Goal: Task Accomplishment & Management: Complete application form

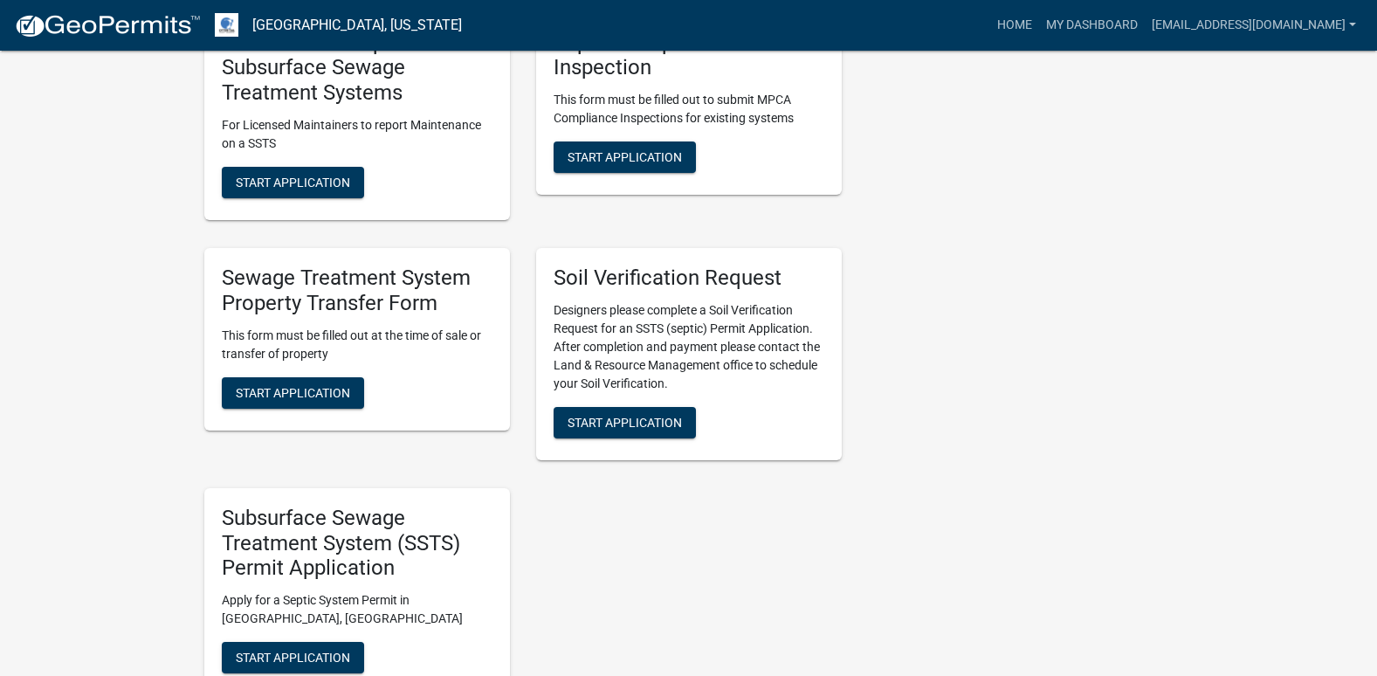
scroll to position [873, 0]
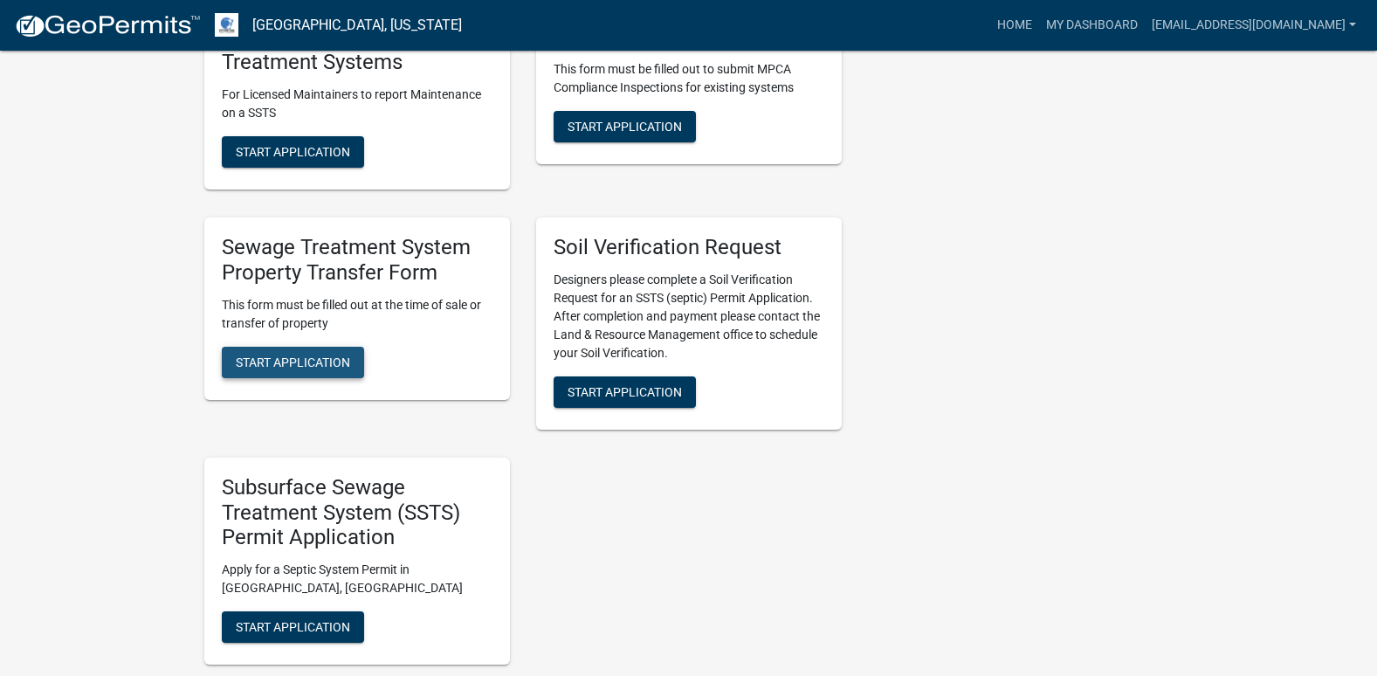
click at [282, 361] on span "Start Application" at bounding box center [293, 362] width 114 height 14
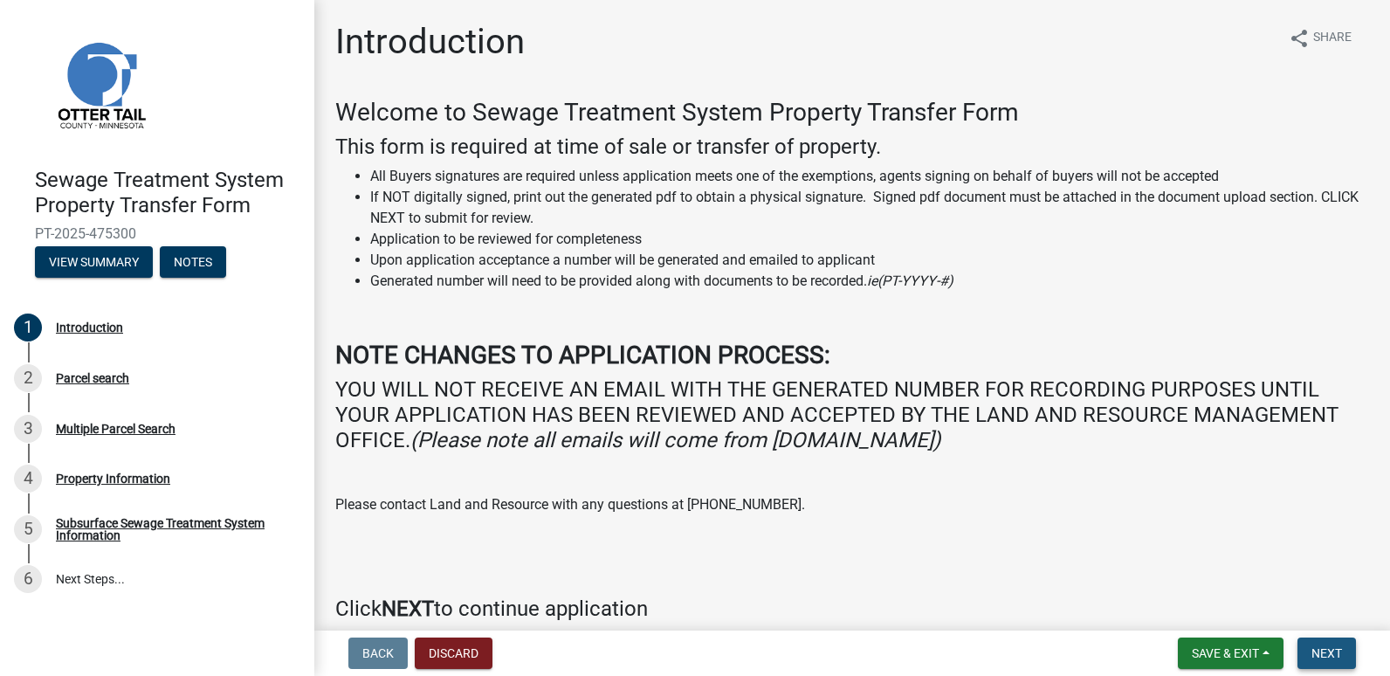
click at [1337, 648] on span "Next" at bounding box center [1327, 653] width 31 height 14
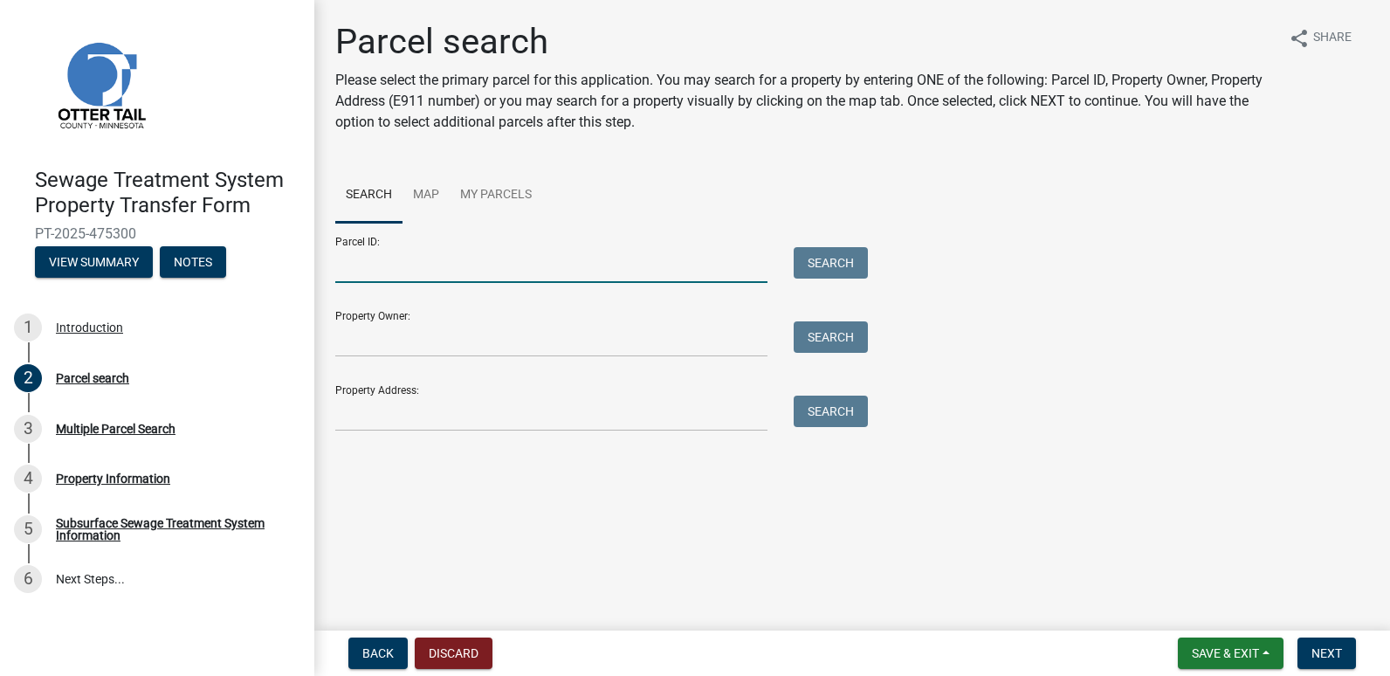
click at [341, 275] on input "Parcel ID:" at bounding box center [551, 265] width 432 height 36
type input "01000160081003"
click at [844, 259] on button "Search" at bounding box center [831, 262] width 74 height 31
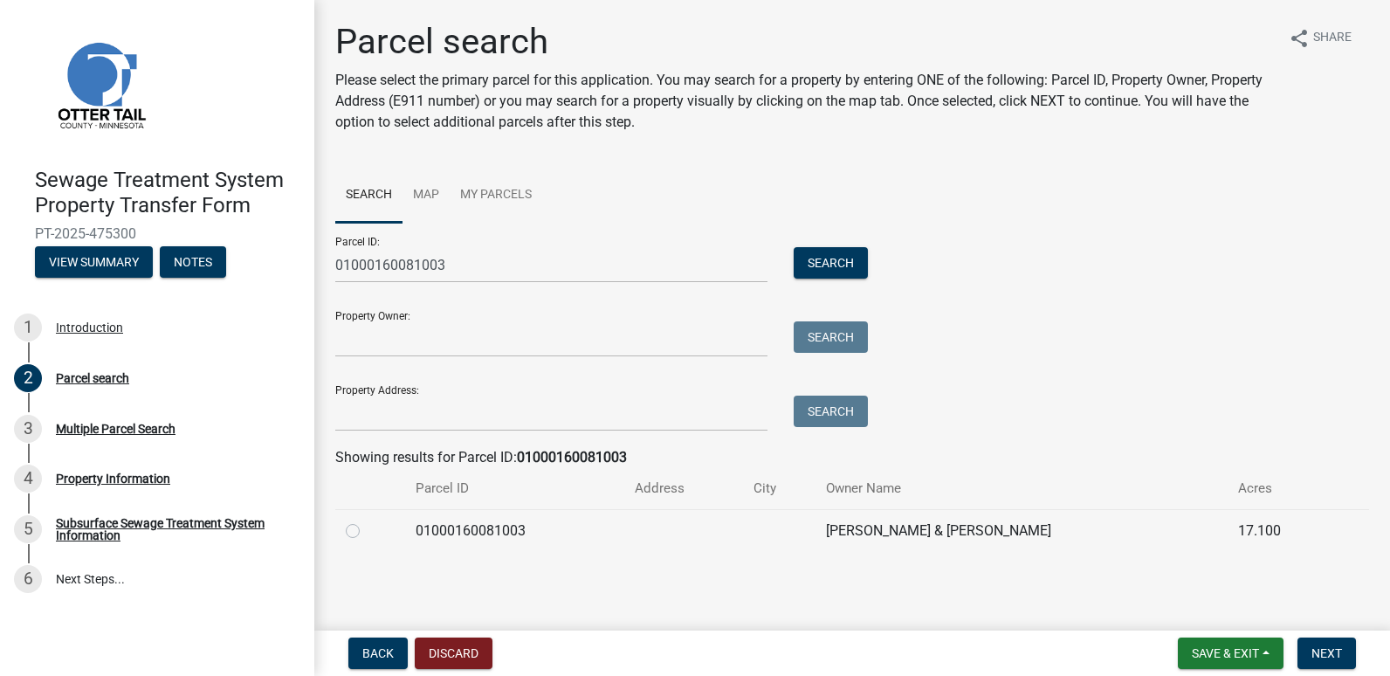
click at [367, 520] on label at bounding box center [367, 520] width 0 height 0
click at [367, 525] on input "radio" at bounding box center [372, 525] width 11 height 11
radio input "true"
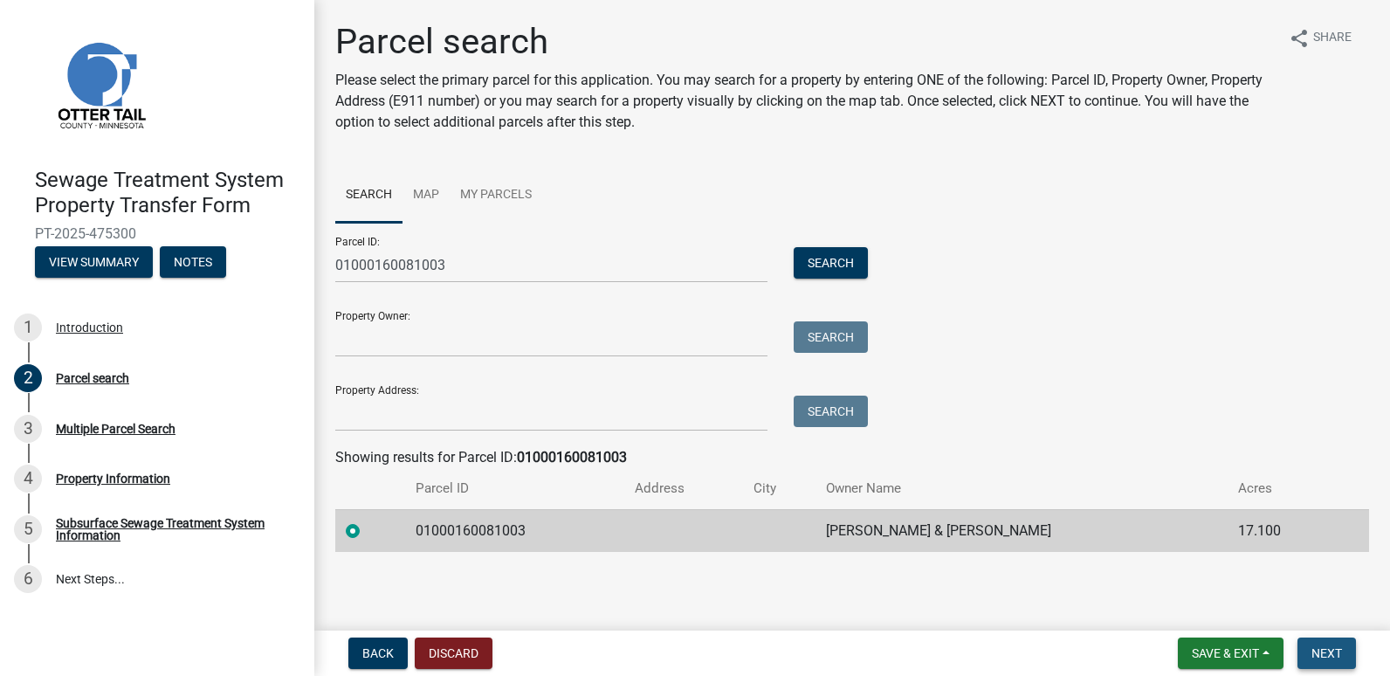
click at [1335, 659] on span "Next" at bounding box center [1327, 653] width 31 height 14
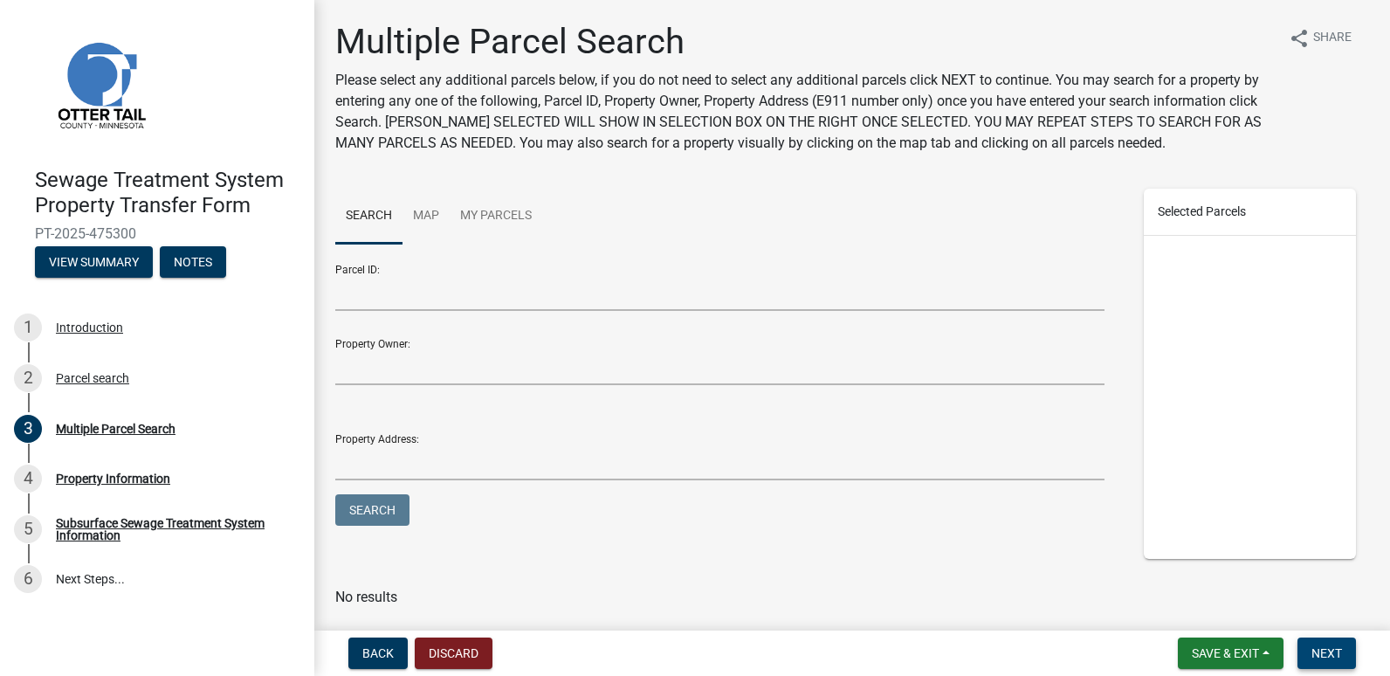
click at [1316, 644] on button "Next" at bounding box center [1327, 652] width 59 height 31
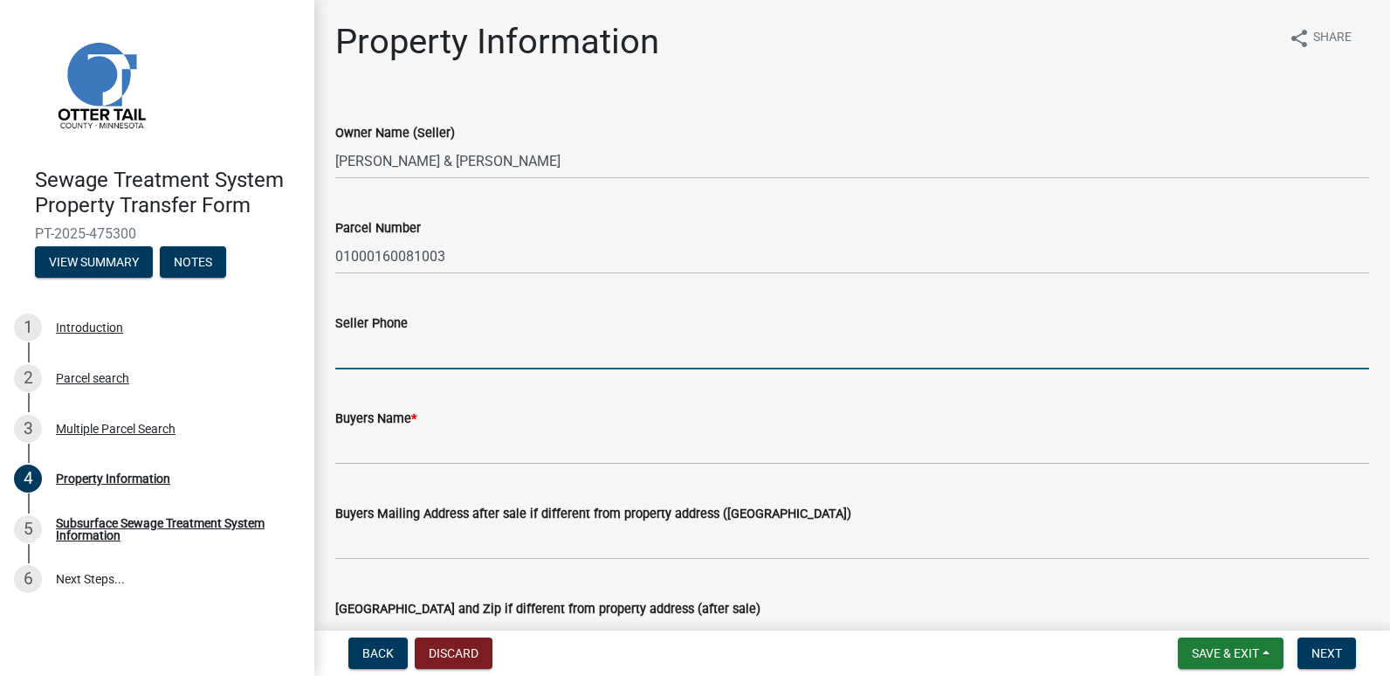
click at [350, 355] on input "Seller Phone" at bounding box center [852, 352] width 1034 height 36
click at [383, 347] on input "218-7700166" at bounding box center [852, 352] width 1034 height 36
type input "[PHONE_NUMBER]"
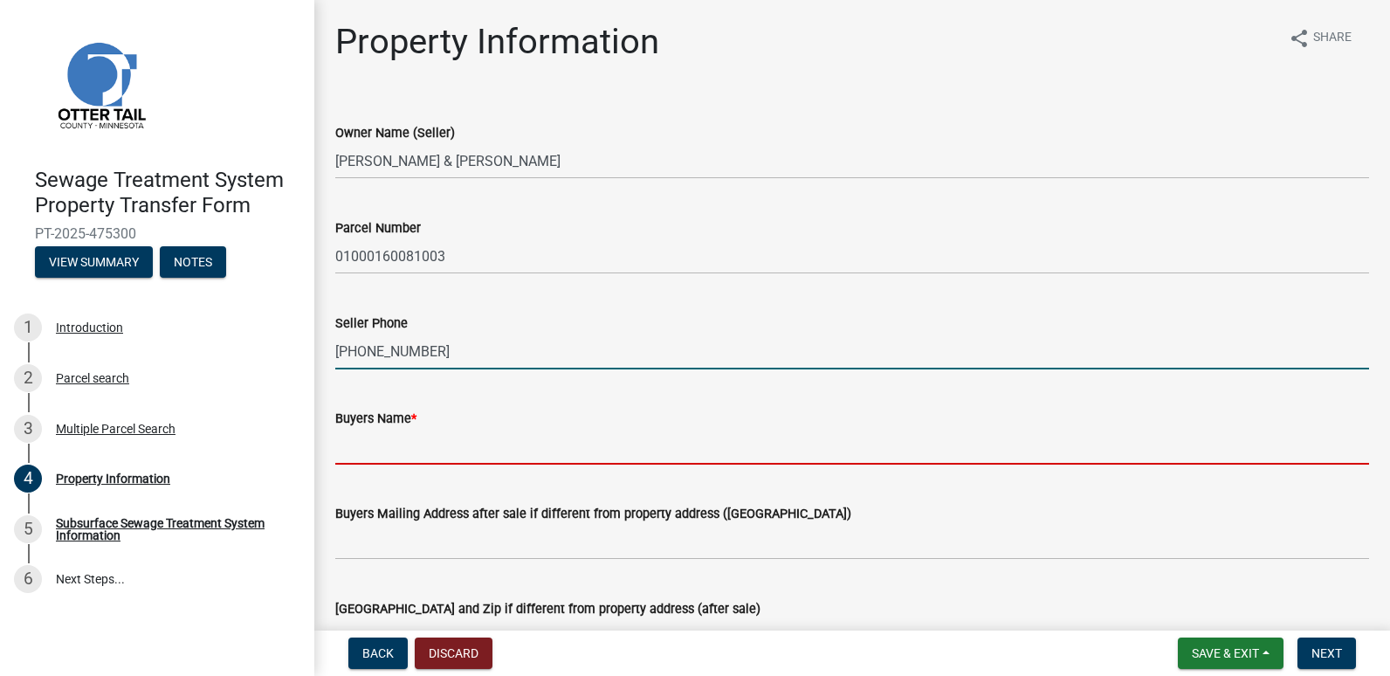
click at [366, 445] on input "Buyers Name *" at bounding box center [852, 447] width 1034 height 36
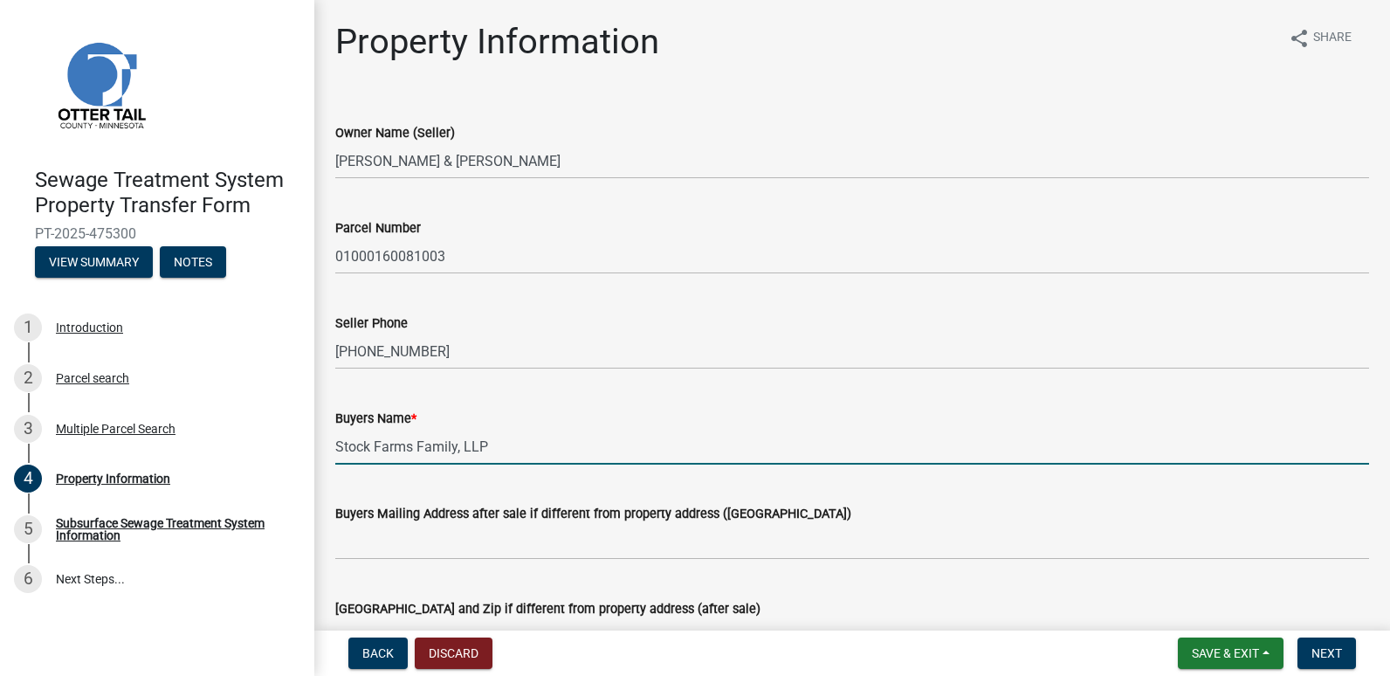
type input "Stock Farms Family, LLP"
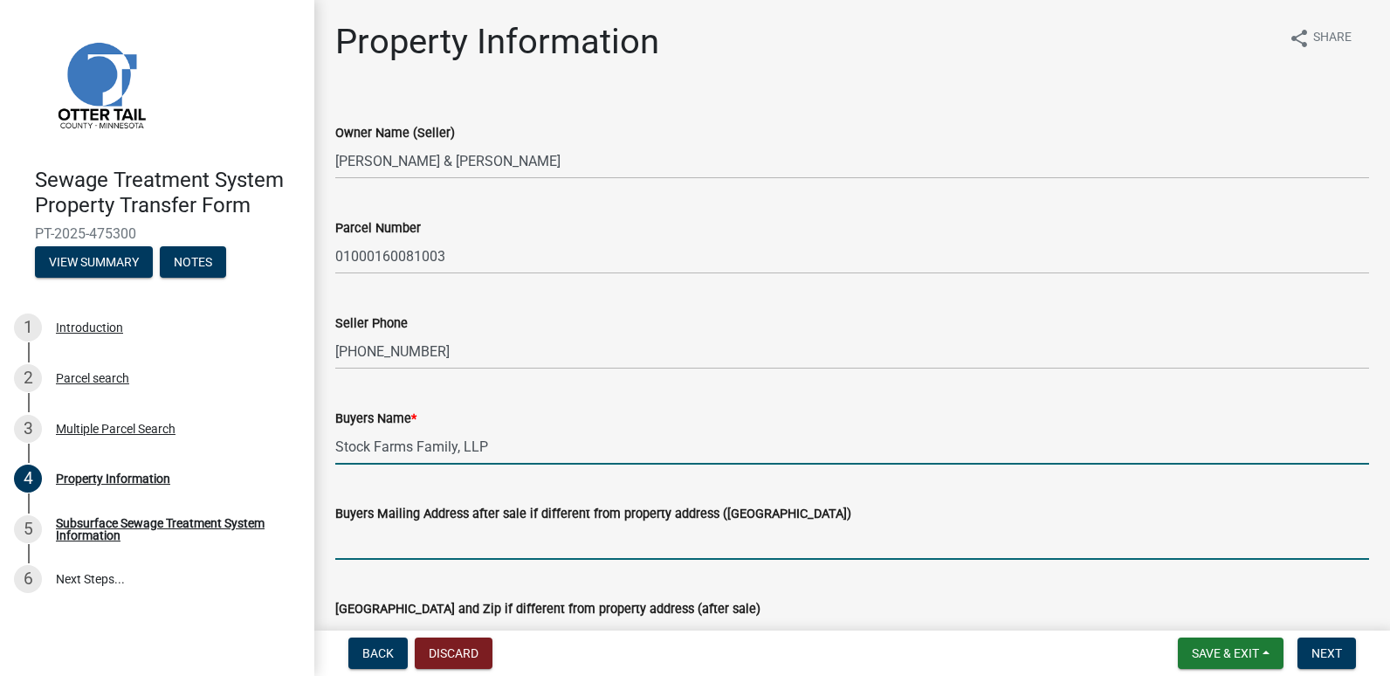
click at [369, 542] on input "Buyers Mailing Address after sale if different from property address ([GEOGRAPH…" at bounding box center [852, 542] width 1034 height 36
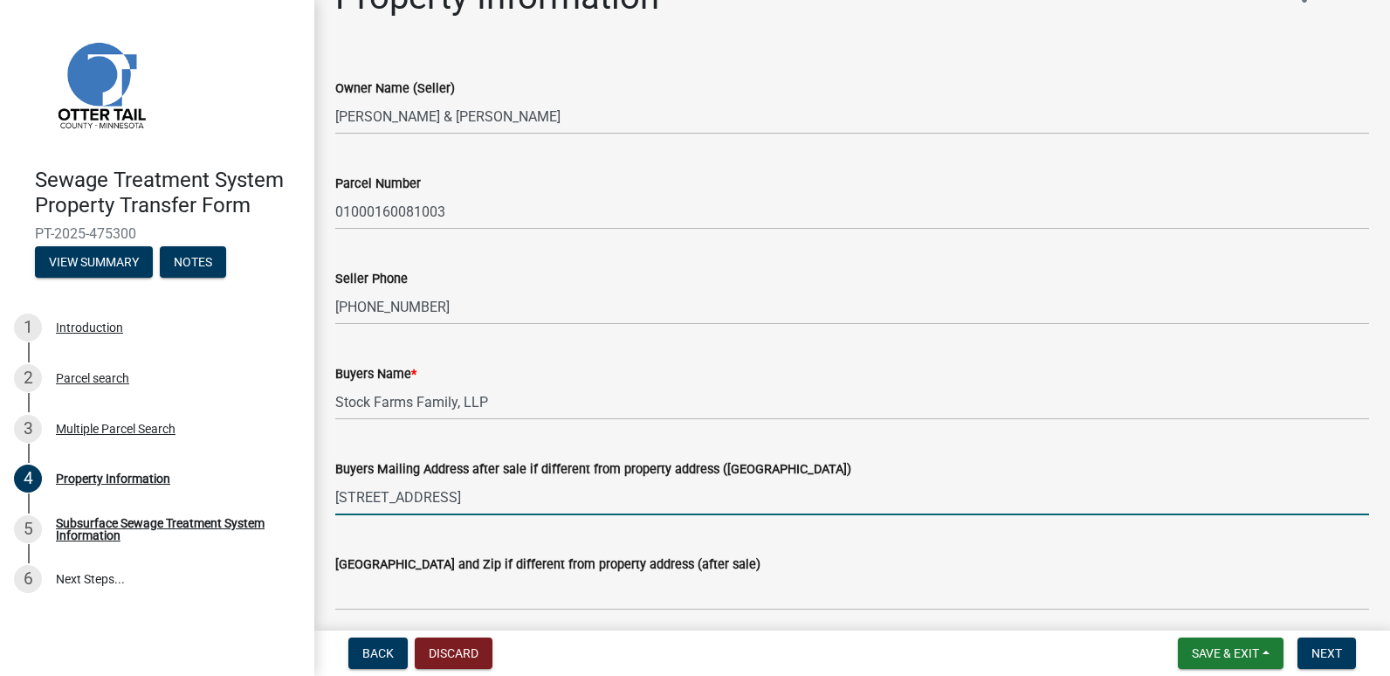
scroll to position [87, 0]
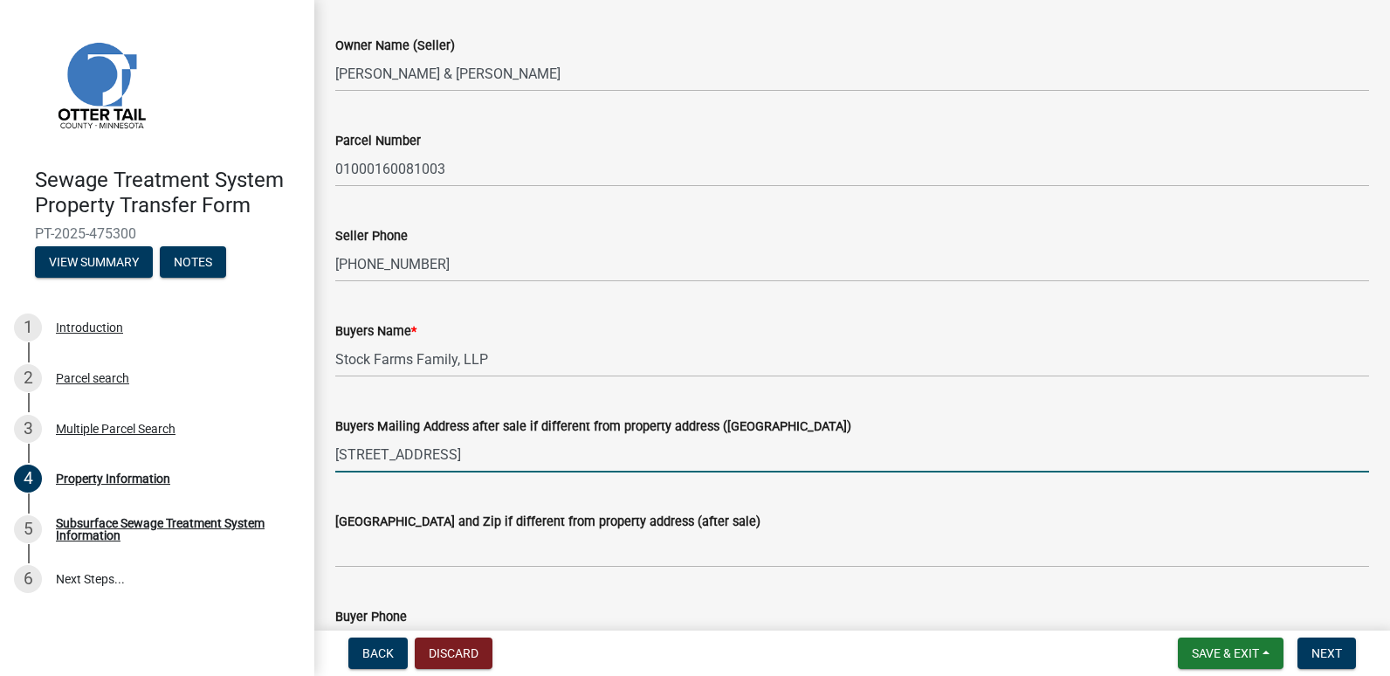
type input "[STREET_ADDRESS]"
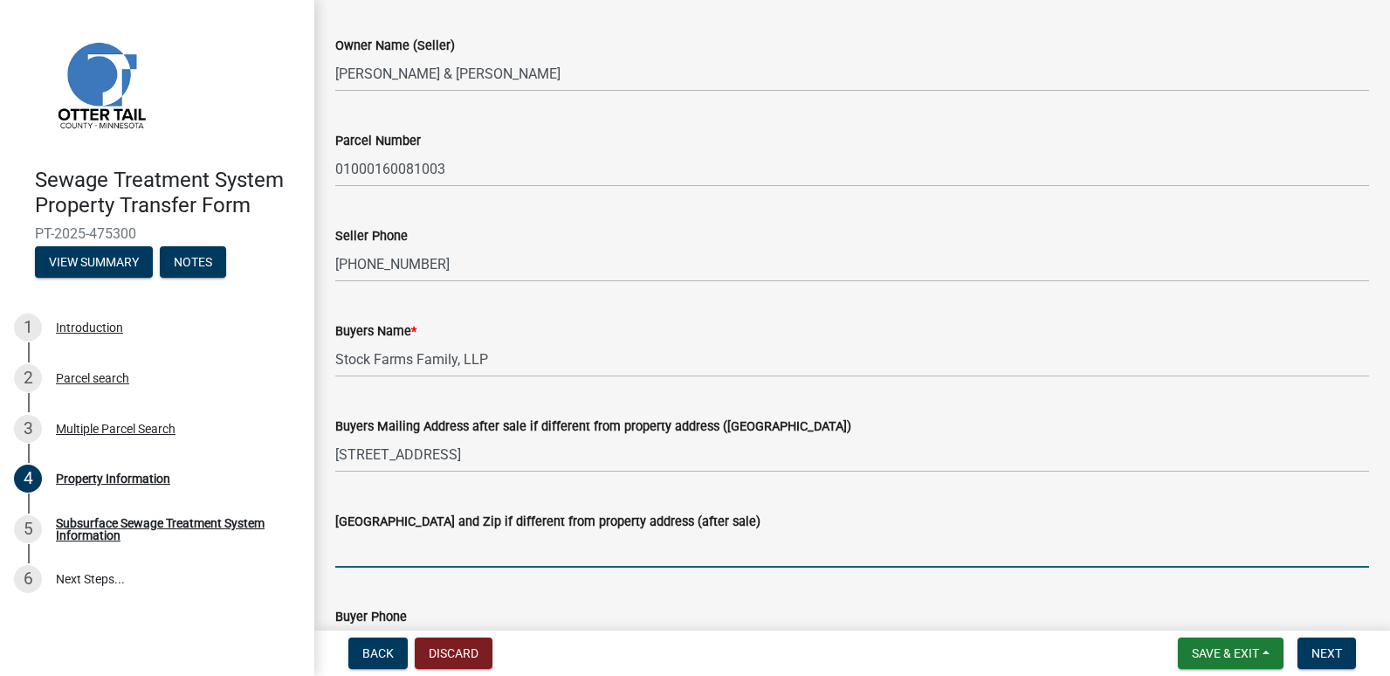
click at [367, 554] on input "[GEOGRAPHIC_DATA] and Zip if different from property address (after sale)" at bounding box center [852, 550] width 1034 height 36
click at [540, 560] on input "[GEOGRAPHIC_DATA]" at bounding box center [852, 550] width 1034 height 36
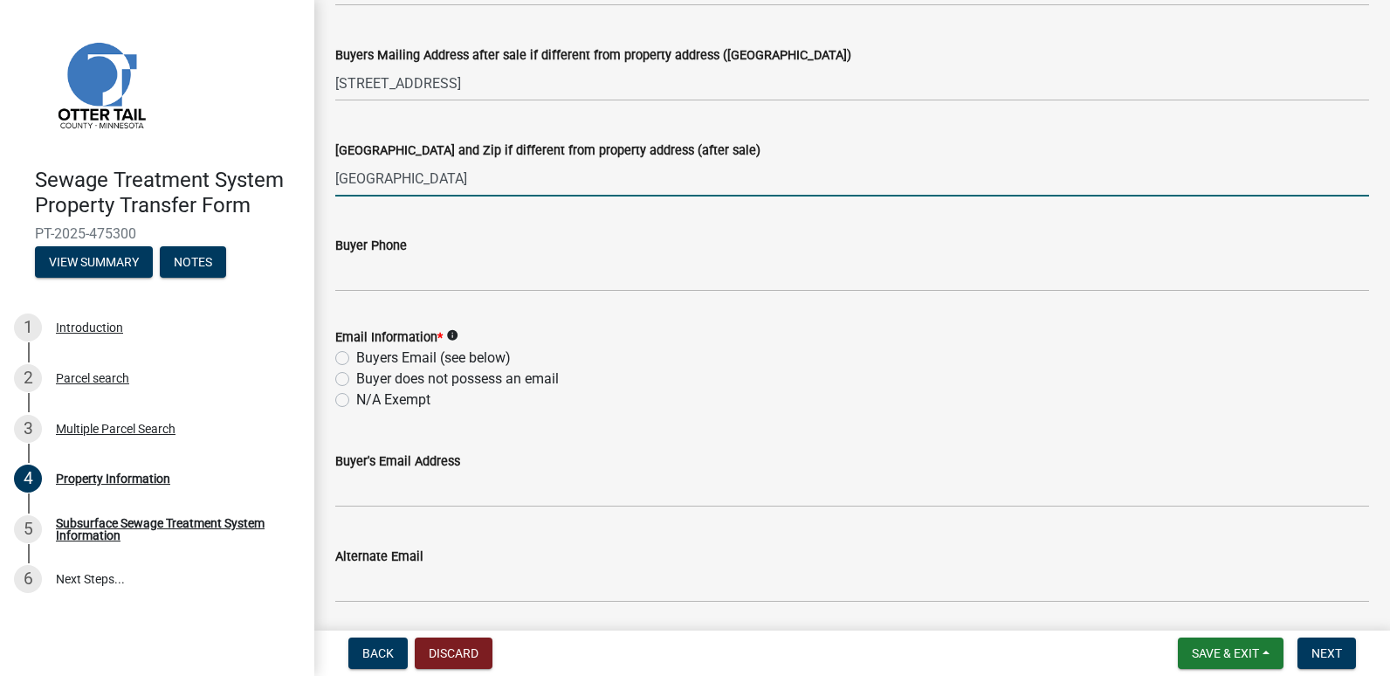
scroll to position [611, 0]
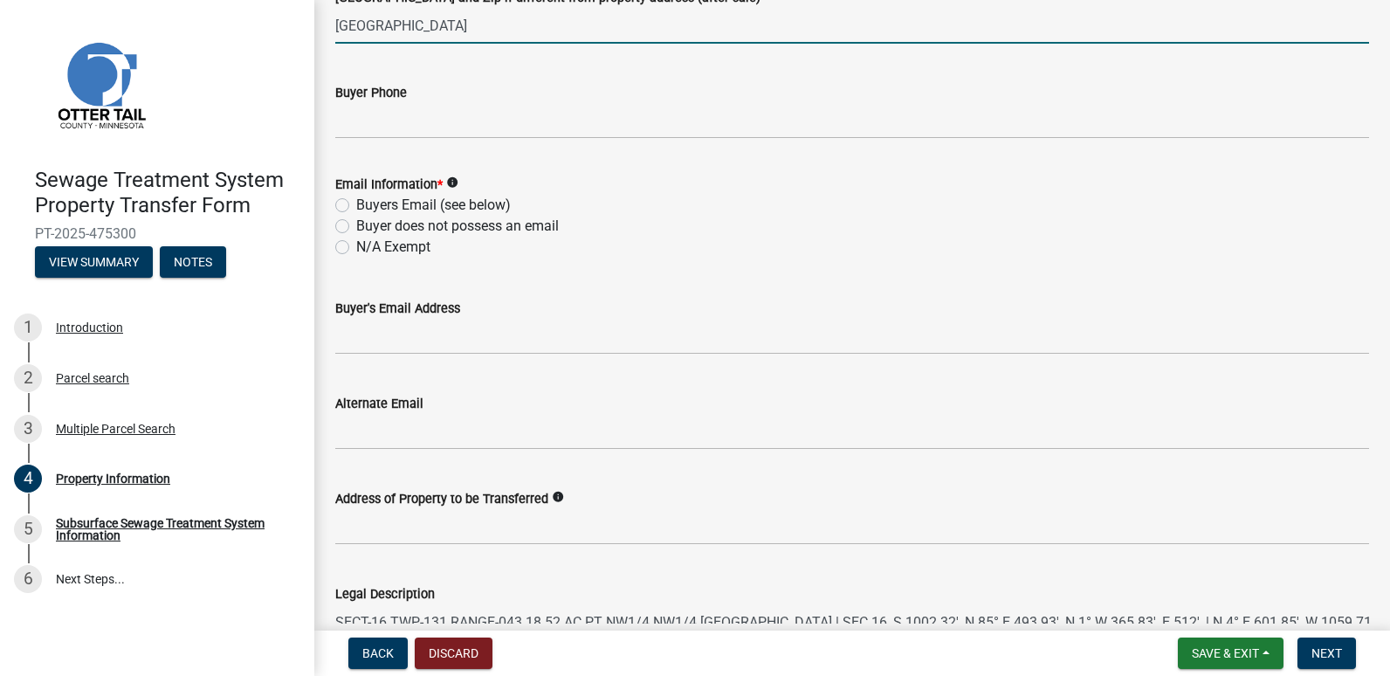
type input "[GEOGRAPHIC_DATA]"
click at [356, 251] on label "N/A Exempt" at bounding box center [393, 247] width 74 height 21
click at [356, 248] on input "N/A Exempt" at bounding box center [361, 242] width 11 height 11
radio input "true"
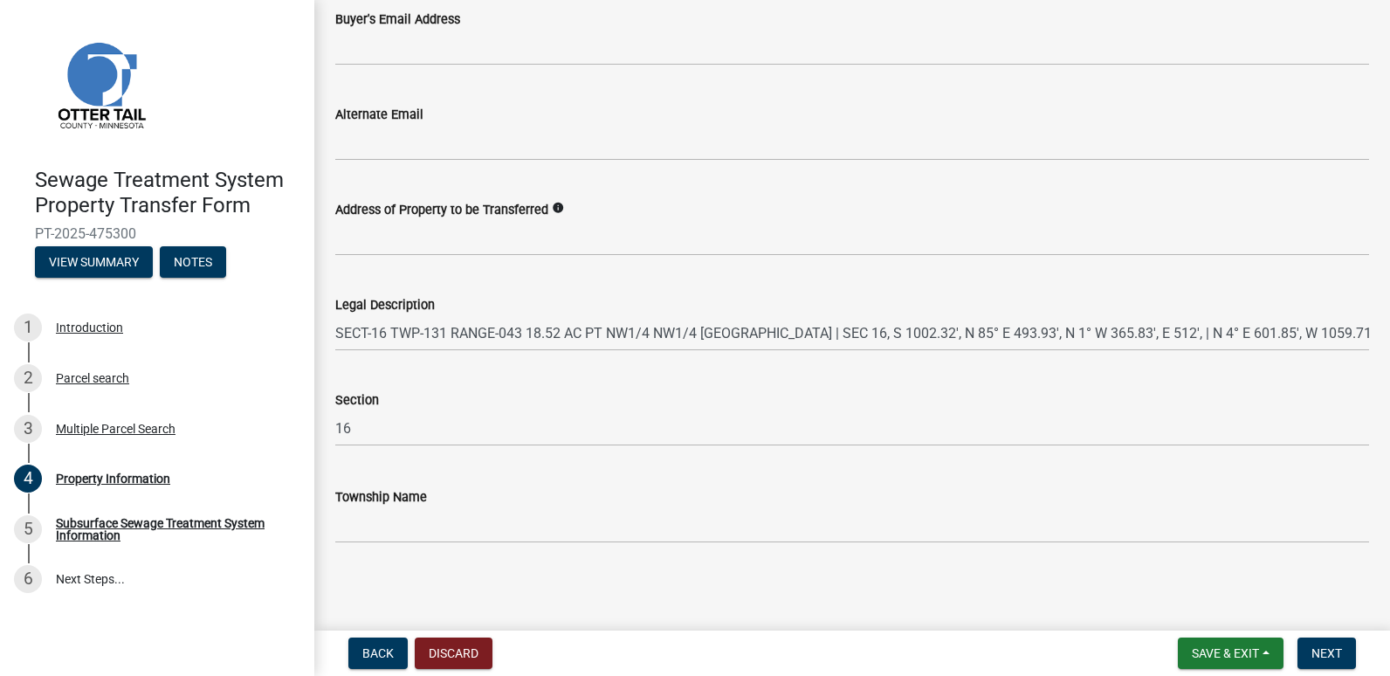
scroll to position [902, 0]
click at [1330, 650] on span "Next" at bounding box center [1327, 653] width 31 height 14
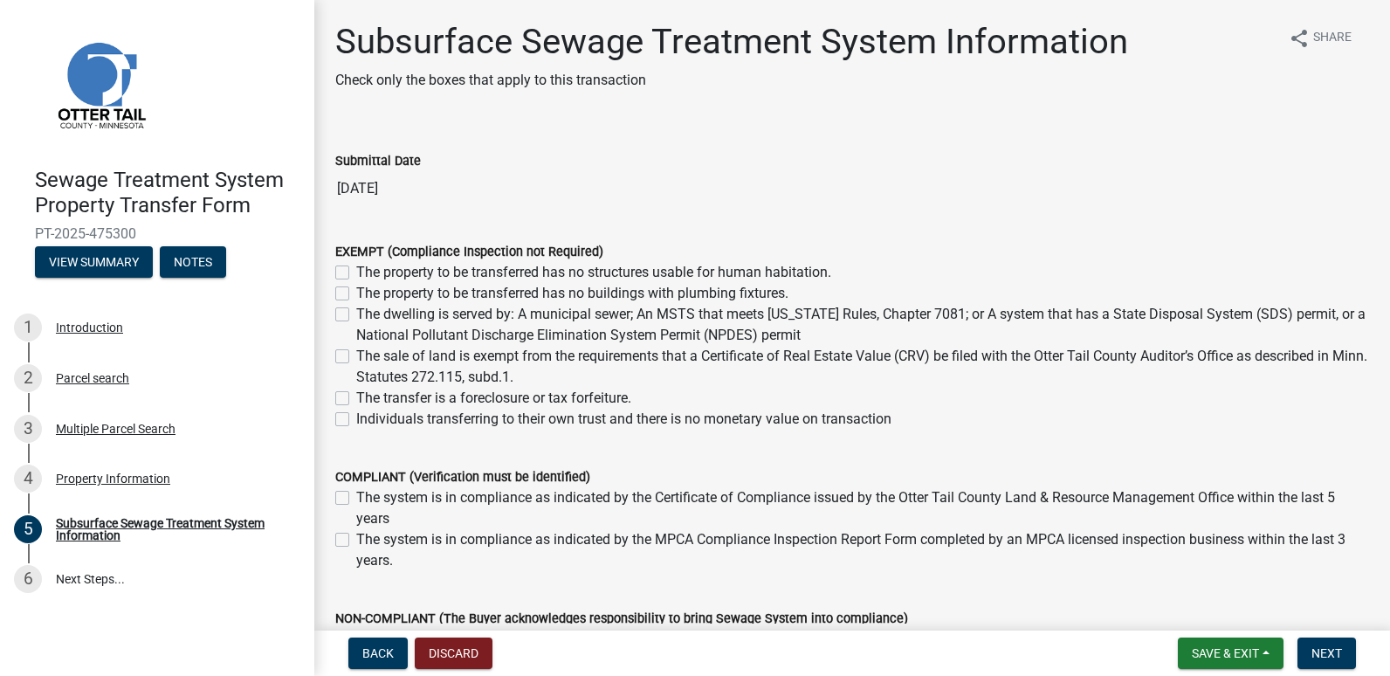
click at [356, 293] on label "The property to be transferred has no buildings with plumbing fixtures." at bounding box center [572, 293] width 432 height 21
click at [356, 293] on input "The property to be transferred has no buildings with plumbing fixtures." at bounding box center [361, 288] width 11 height 11
checkbox input "true"
checkbox input "false"
checkbox input "true"
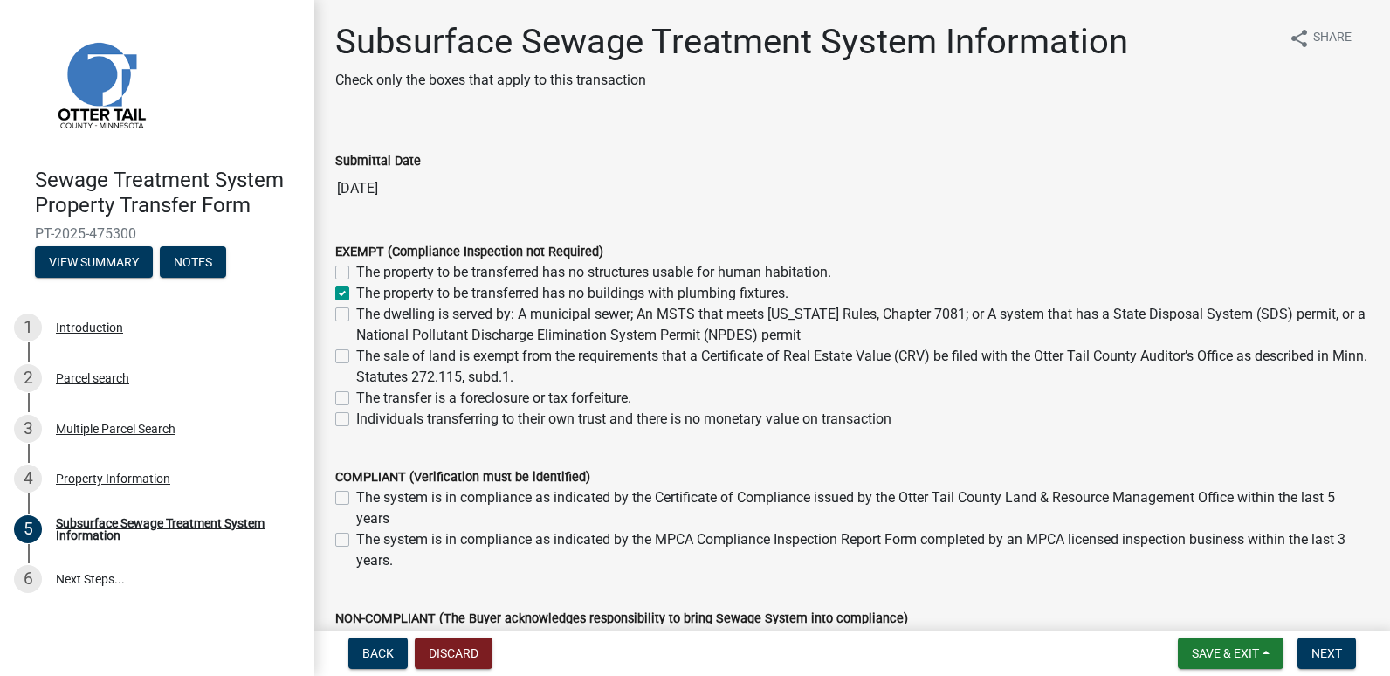
checkbox input "false"
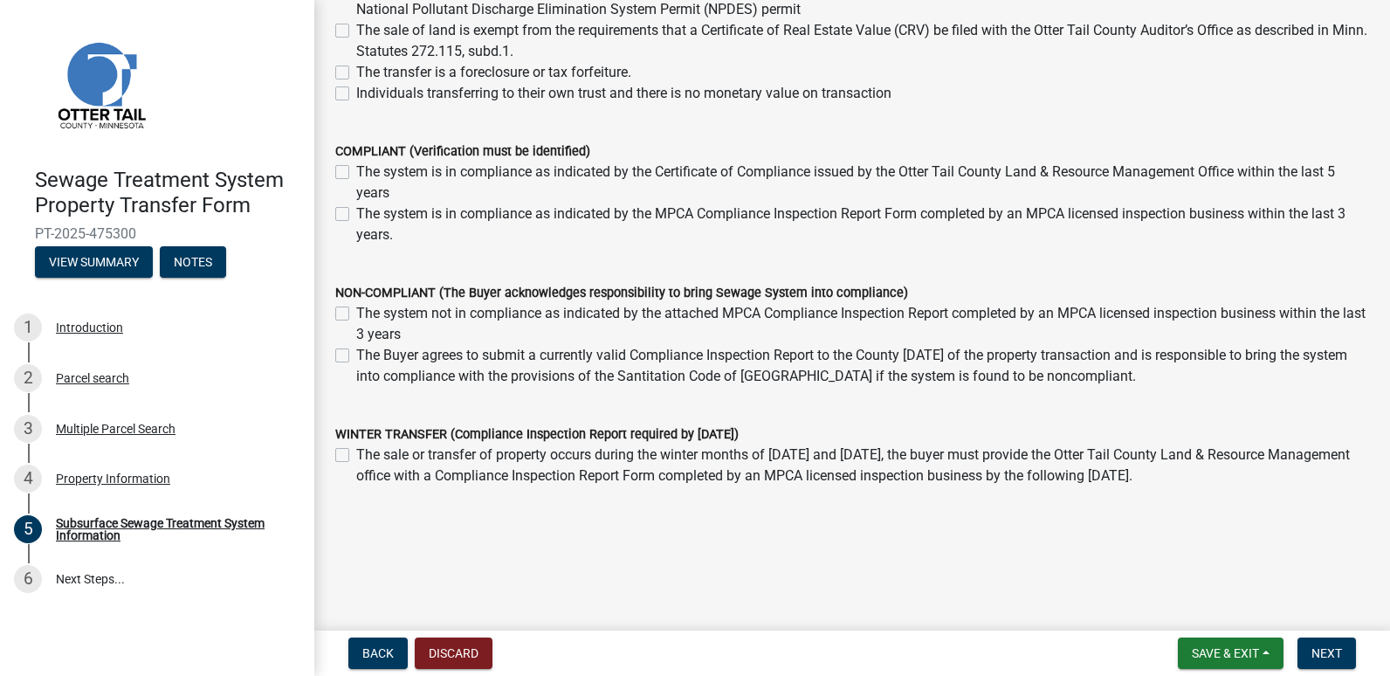
scroll to position [328, 0]
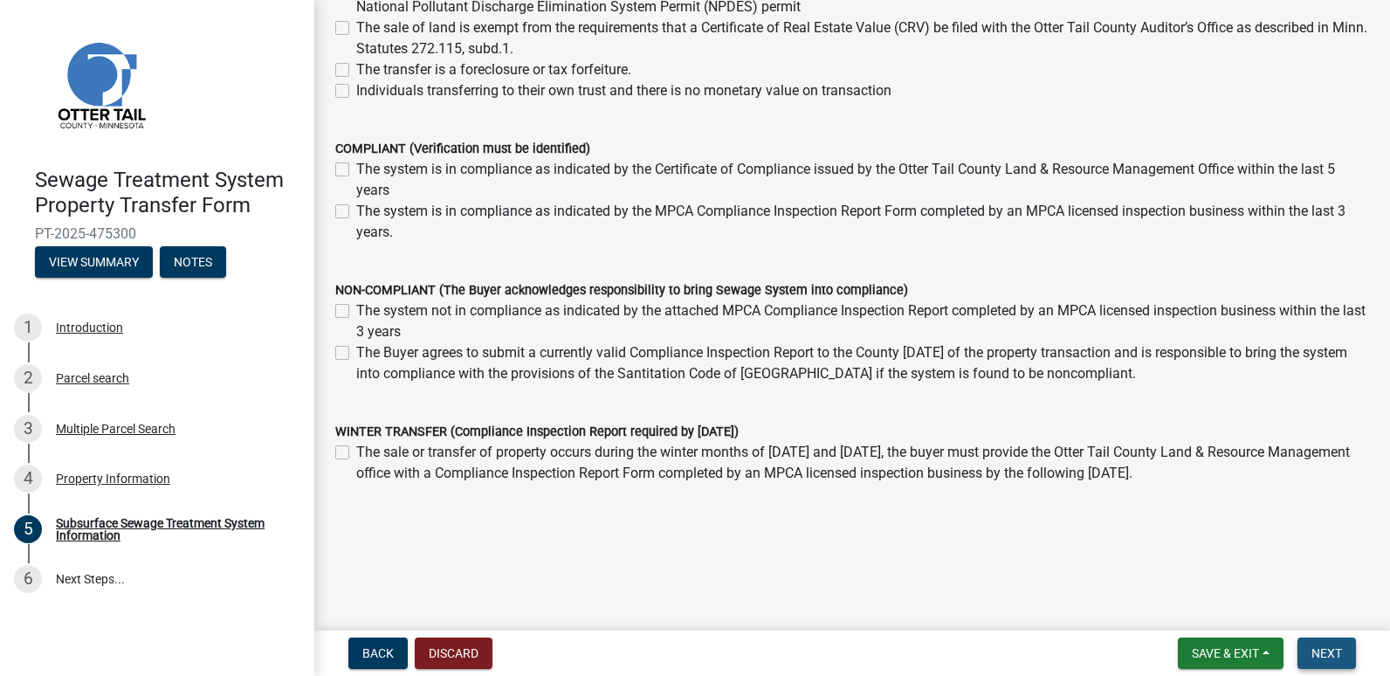
click at [1313, 653] on span "Next" at bounding box center [1327, 653] width 31 height 14
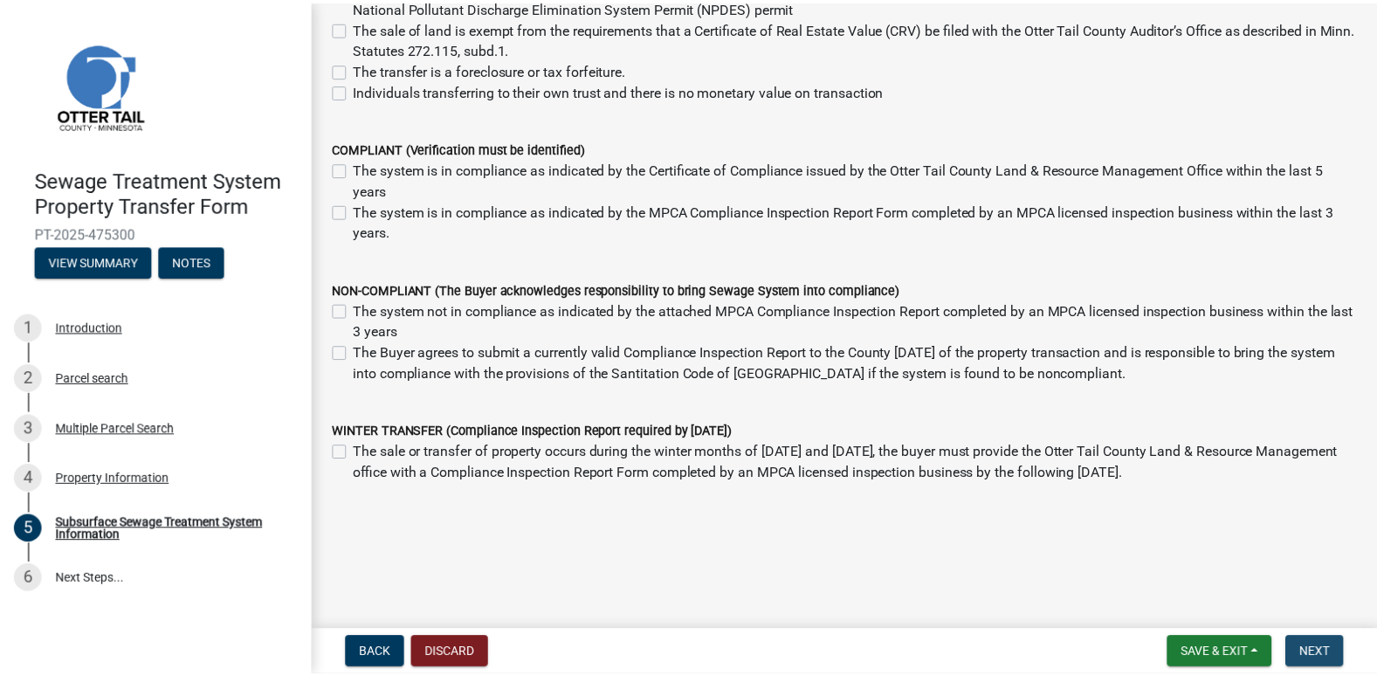
scroll to position [0, 0]
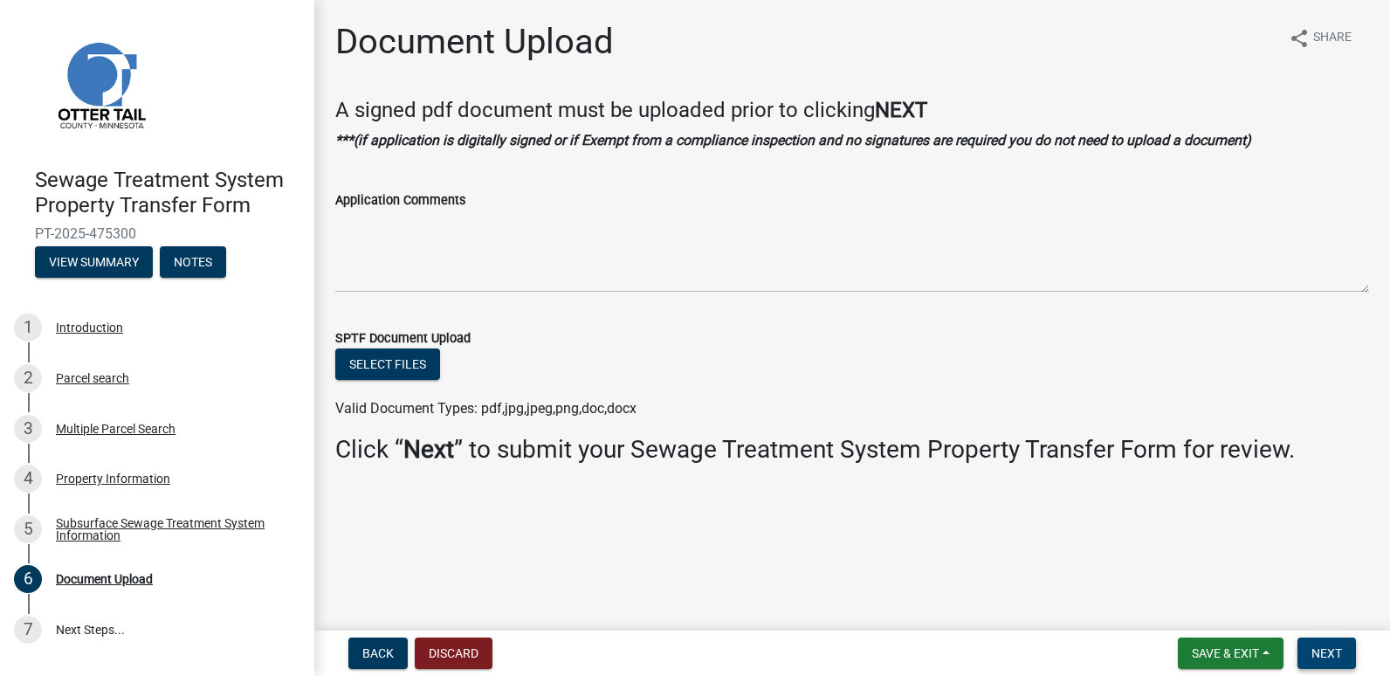
click at [1323, 654] on span "Next" at bounding box center [1327, 653] width 31 height 14
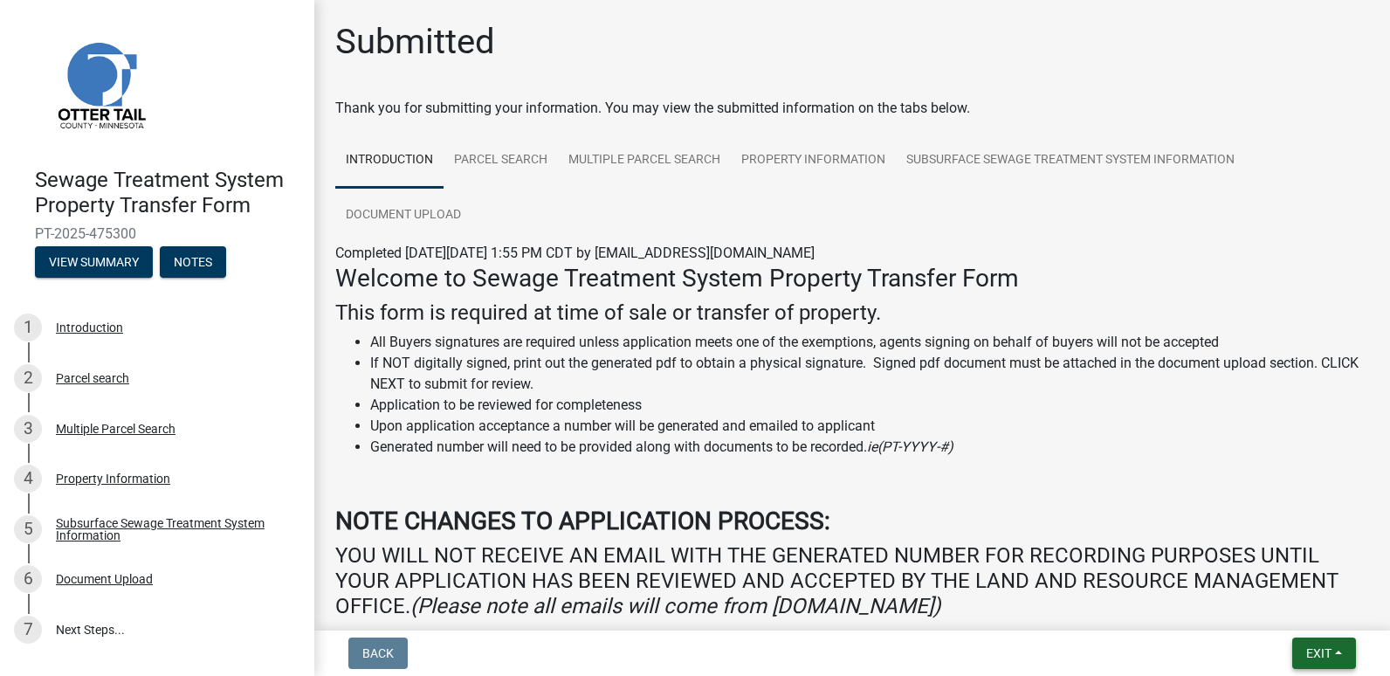
click at [1327, 652] on span "Exit" at bounding box center [1318, 653] width 25 height 14
click at [1272, 603] on button "Save & Exit" at bounding box center [1286, 608] width 140 height 42
